Goal: Find specific page/section: Find specific page/section

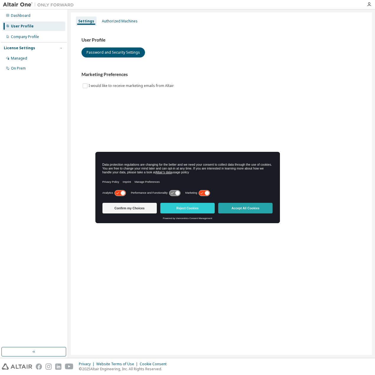
click at [234, 209] on button "Accept All Cookies" at bounding box center [245, 208] width 54 height 11
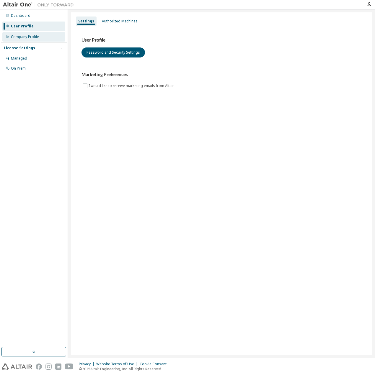
click at [28, 37] on div "Company Profile" at bounding box center [25, 37] width 28 height 5
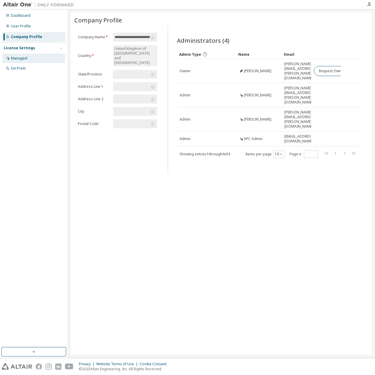
click at [25, 58] on div "Managed" at bounding box center [19, 58] width 16 height 5
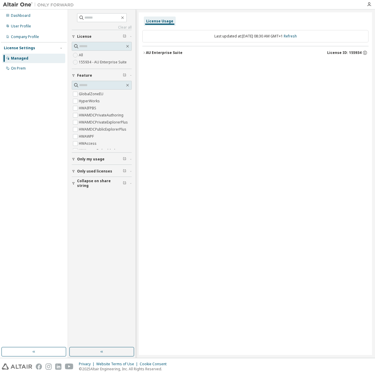
click at [165, 52] on div "AU Enterprise Suite" at bounding box center [164, 52] width 37 height 5
